Goal: Information Seeking & Learning: Learn about a topic

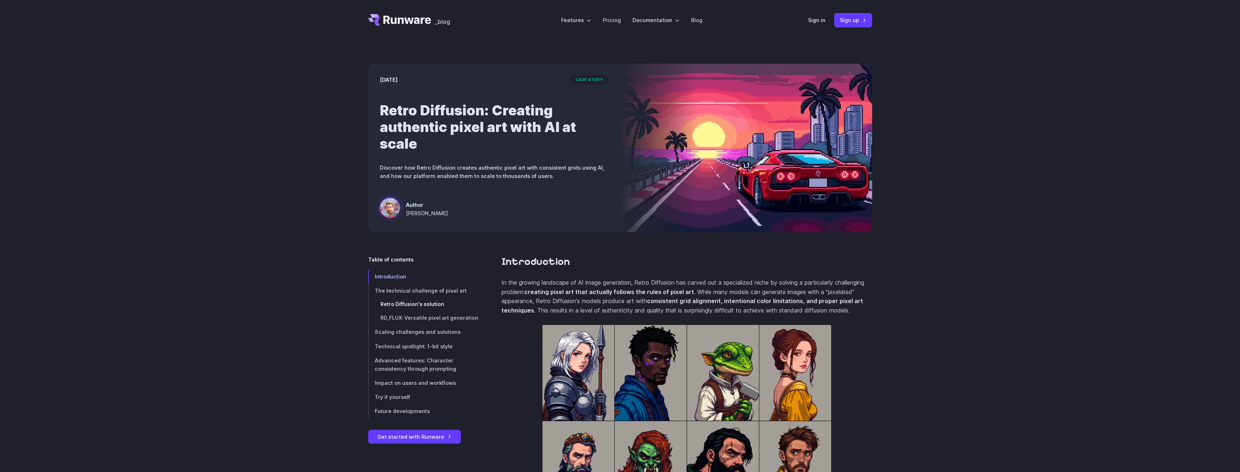
click at [442, 304] on link "Retro Diffusion's solution" at bounding box center [423, 305] width 110 height 14
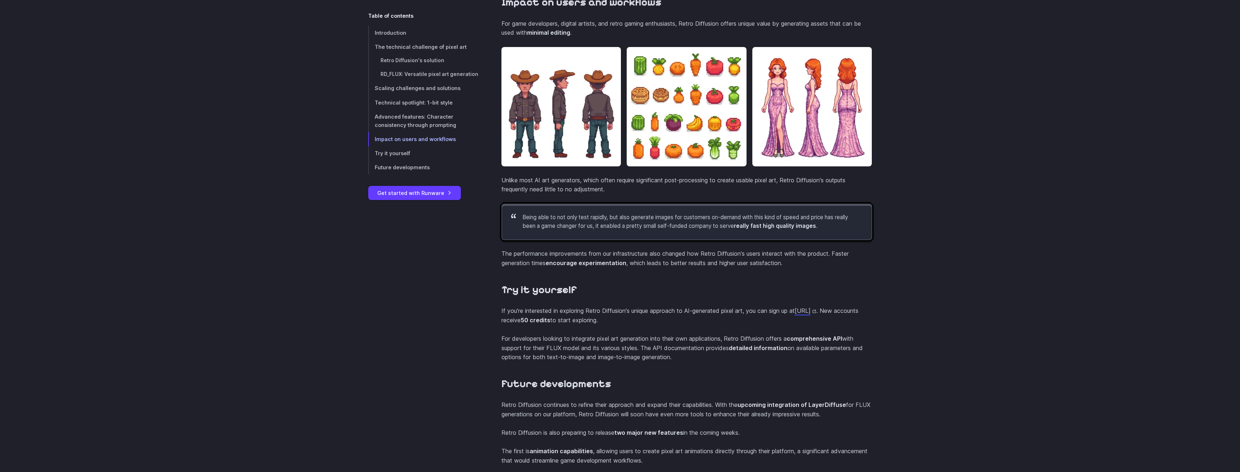
scroll to position [2653, 0]
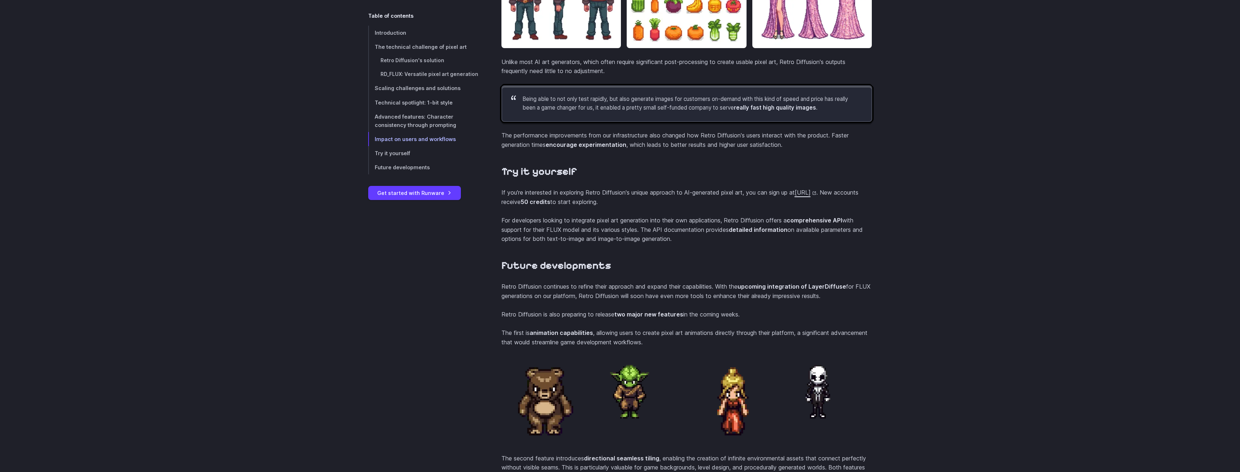
click at [794, 196] on link "[URL]" at bounding box center [805, 192] width 22 height 7
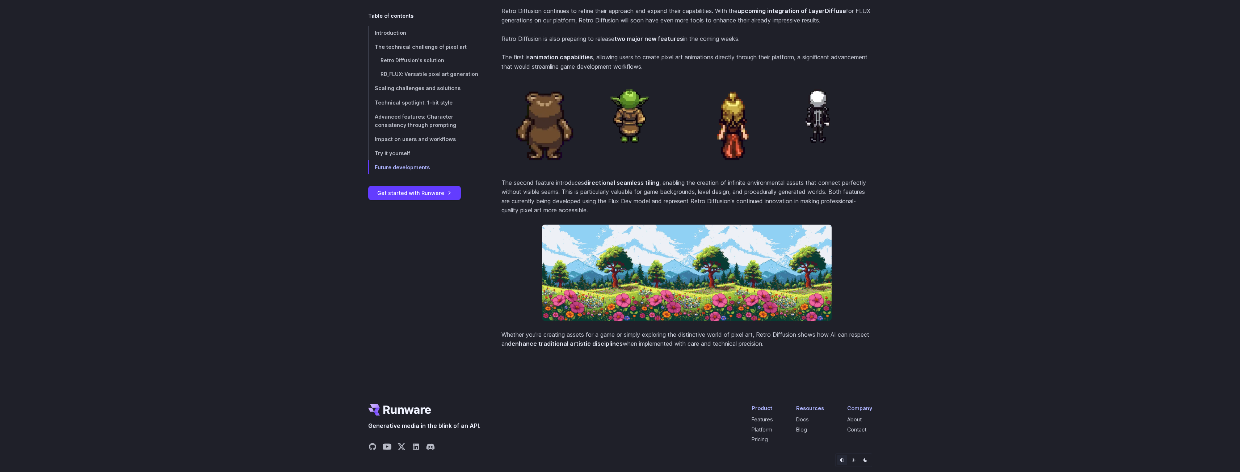
scroll to position [2979, 0]
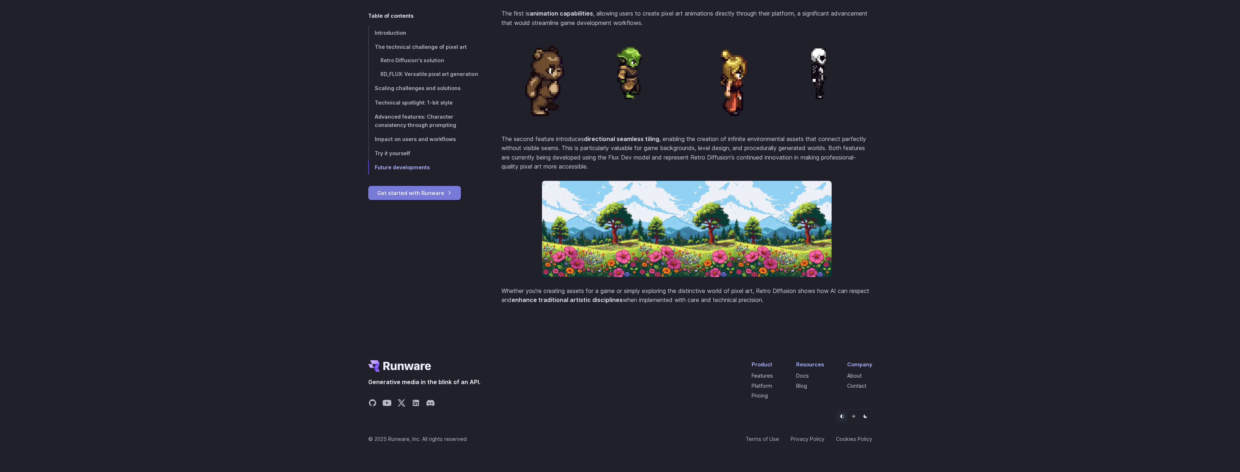
click at [417, 196] on link "Get started with Runware" at bounding box center [414, 193] width 93 height 14
click at [388, 149] on link "Try it yourself" at bounding box center [423, 153] width 110 height 14
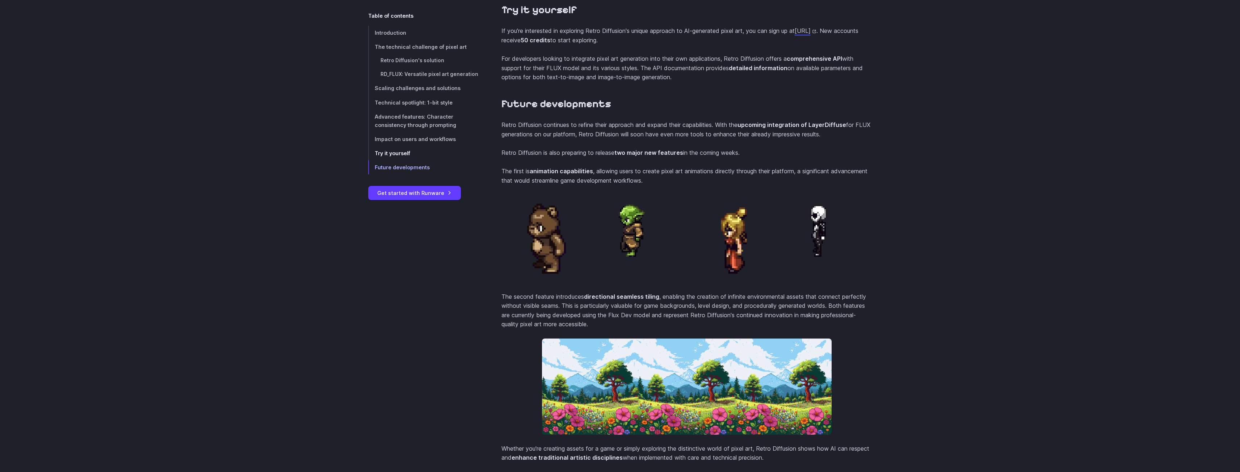
scroll to position [2791, 0]
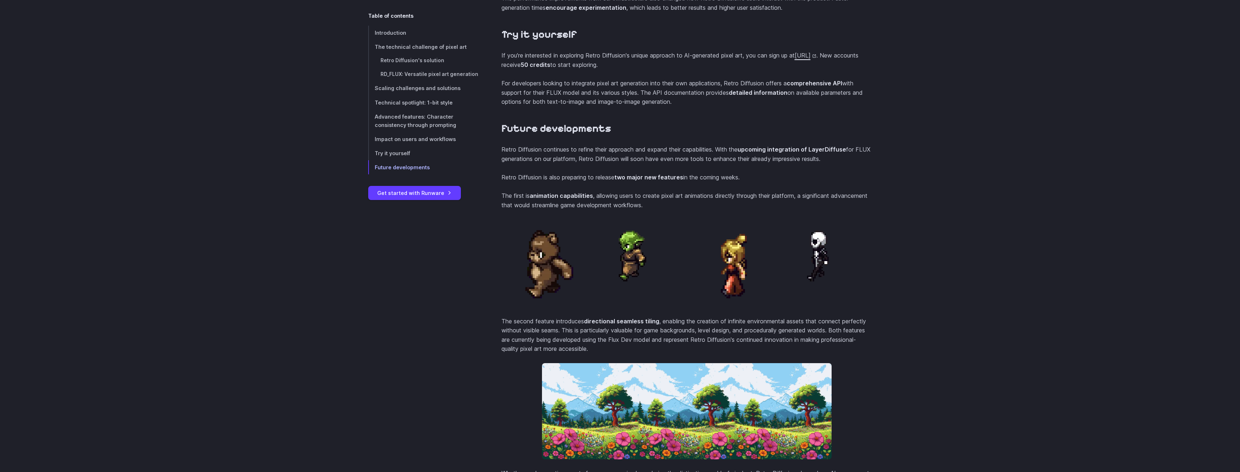
click at [794, 59] on link "https://www.retrodiffusion.ai/" at bounding box center [805, 55] width 22 height 7
